Goal: Task Accomplishment & Management: Use online tool/utility

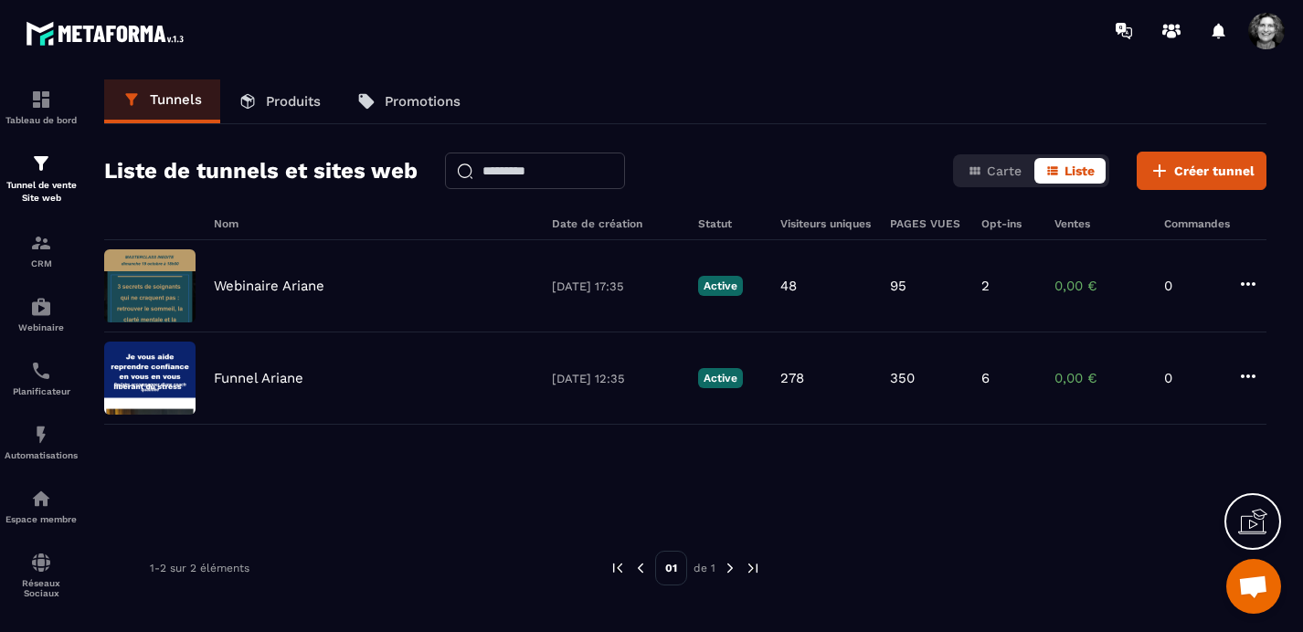
scroll to position [23194, 0]
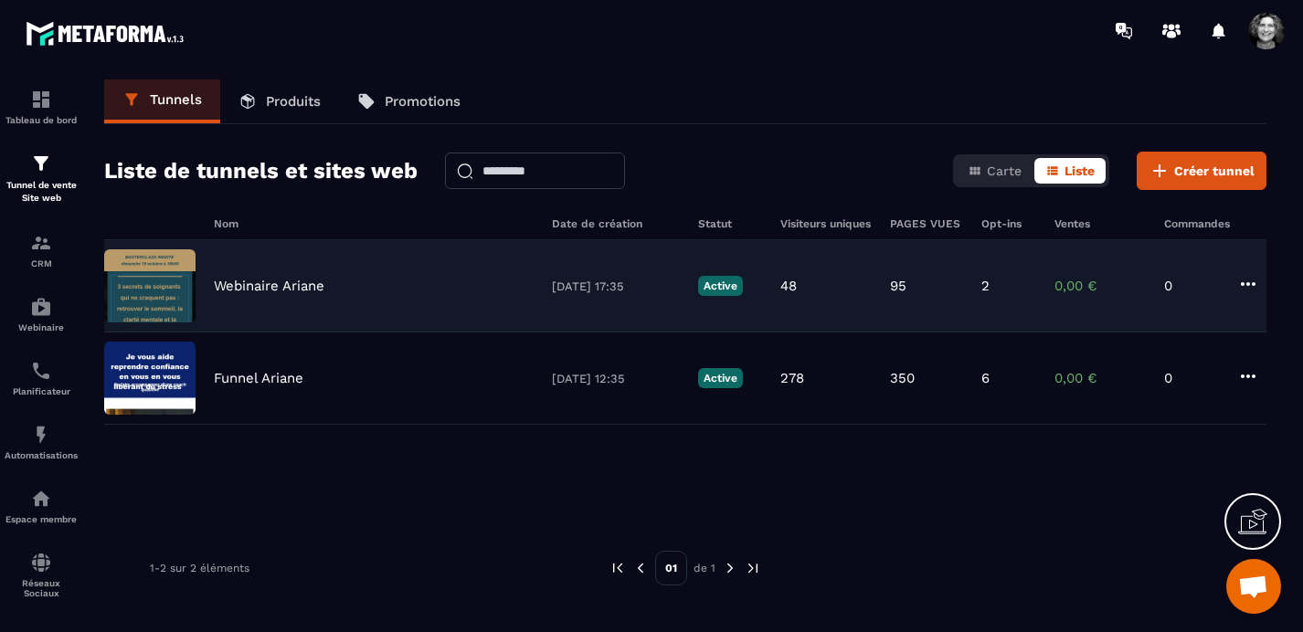
click at [285, 278] on p "Webinaire Ariane" at bounding box center [269, 286] width 111 height 16
click at [302, 289] on p "Webinaire Ariane" at bounding box center [269, 286] width 111 height 16
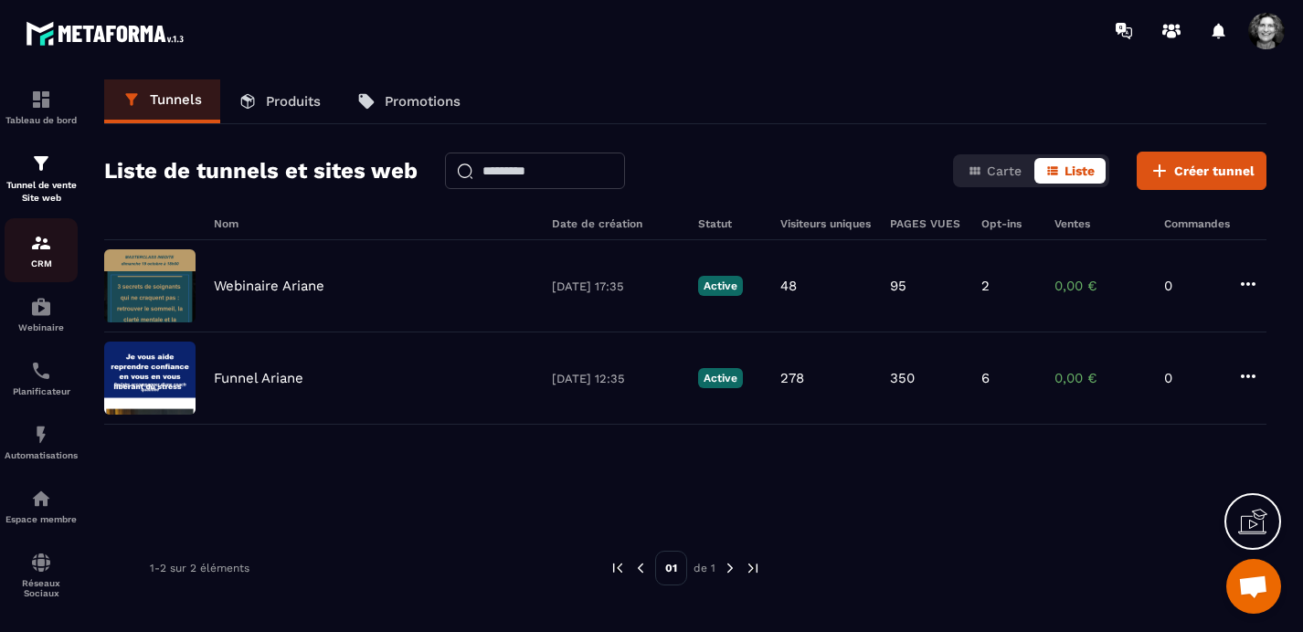
click at [46, 253] on img at bounding box center [41, 243] width 22 height 22
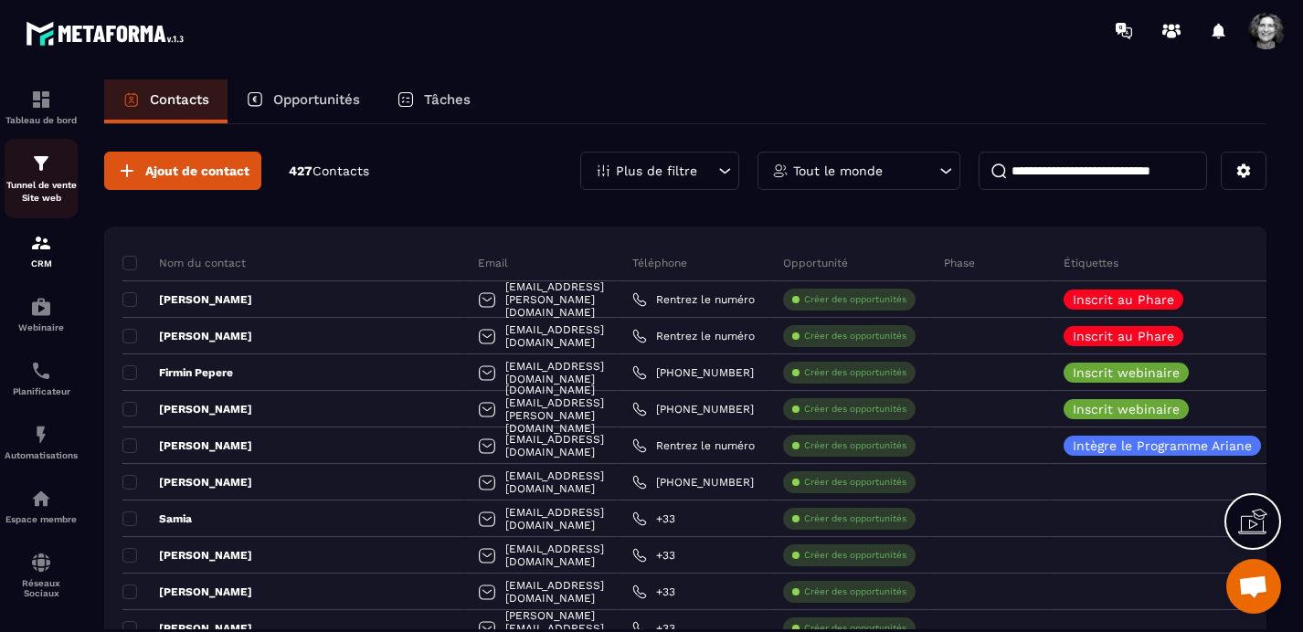
click at [40, 179] on p "Tunnel de vente Site web" at bounding box center [41, 192] width 73 height 26
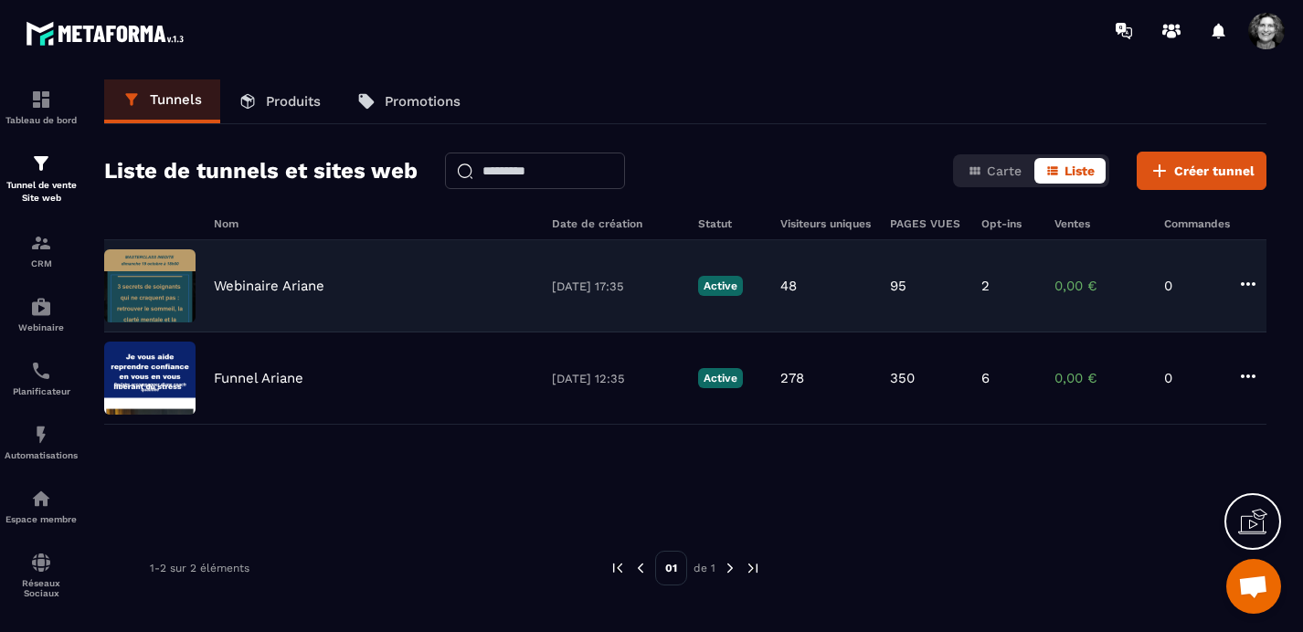
click at [155, 312] on img at bounding box center [149, 285] width 91 height 73
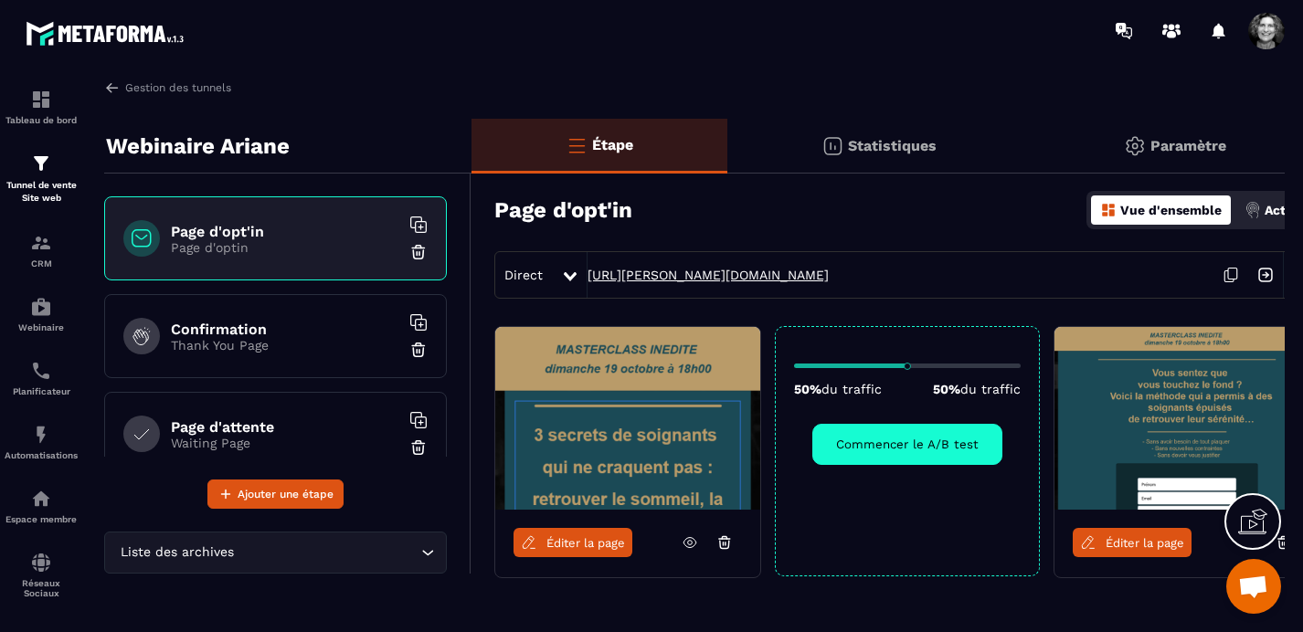
click at [754, 271] on link "https://peggy-auger.metaforma.io/page-optin" at bounding box center [708, 275] width 241 height 15
click at [1150, 547] on span "Éditer la page" at bounding box center [1145, 543] width 79 height 14
